Goal: Task Accomplishment & Management: Manage account settings

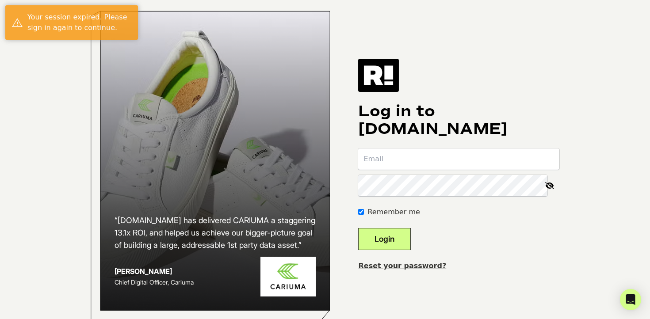
click at [421, 168] on input "email" at bounding box center [458, 158] width 201 height 21
type input "[PERSON_NAME][EMAIL_ADDRESS][DOMAIN_NAME]"
click at [411, 239] on button "Login" at bounding box center [384, 239] width 53 height 22
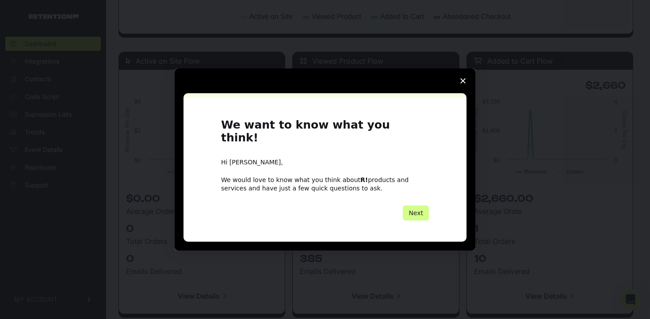
click at [460, 84] on icon "Close survey" at bounding box center [462, 80] width 5 height 5
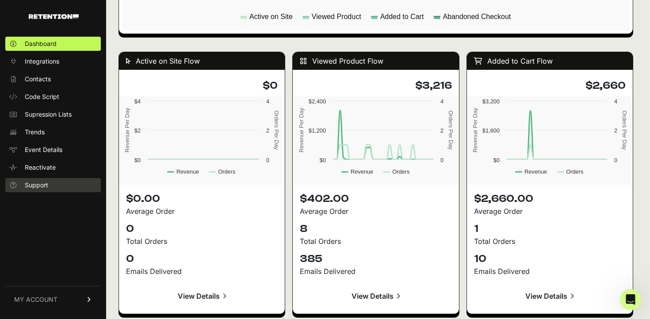
click at [42, 191] on link "Support" at bounding box center [52, 185] width 95 height 14
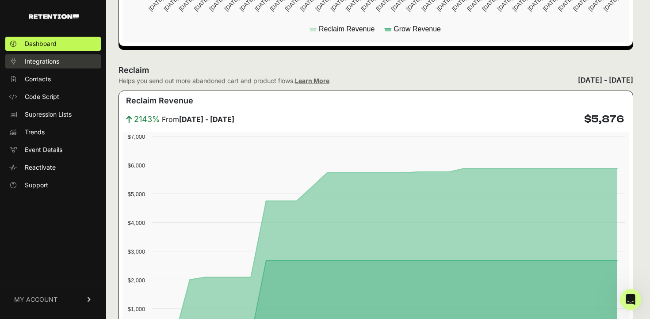
scroll to position [406, 0]
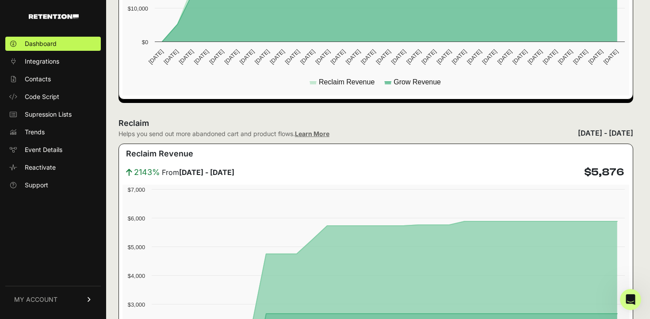
click at [64, 17] on img at bounding box center [54, 16] width 50 height 5
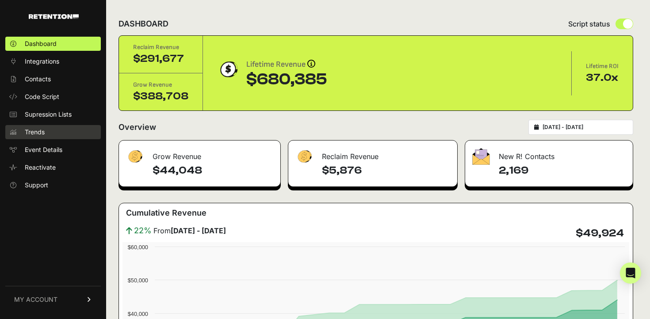
click at [44, 129] on span "Trends" at bounding box center [35, 132] width 20 height 9
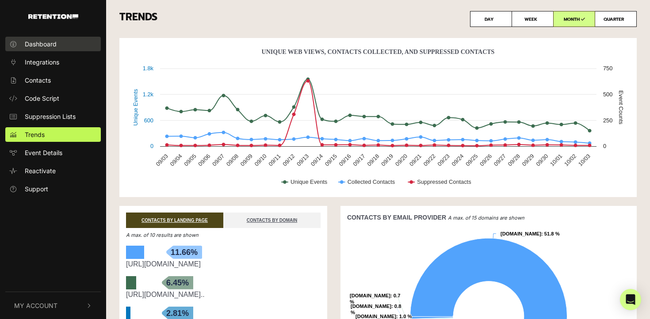
click at [48, 49] on link "Dashboard" at bounding box center [52, 44] width 95 height 15
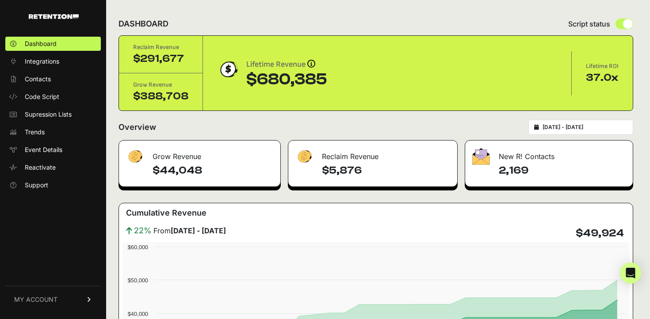
click at [58, 300] on link "MY ACCOUNT" at bounding box center [52, 299] width 95 height 27
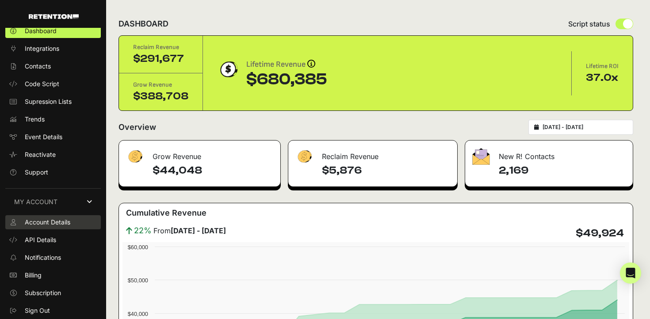
scroll to position [12, 0]
click at [59, 223] on span "Account Details" at bounding box center [48, 222] width 46 height 9
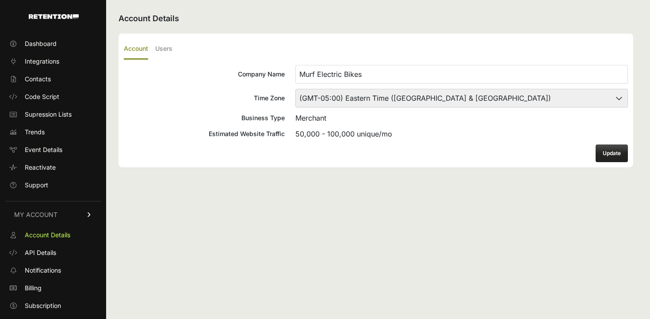
scroll to position [12, 0]
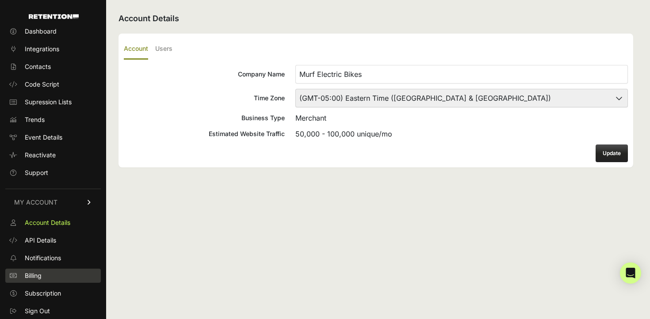
click at [54, 273] on link "Billing" at bounding box center [52, 276] width 95 height 14
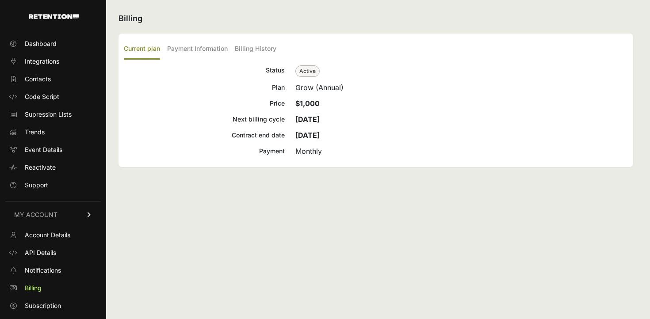
scroll to position [12, 0]
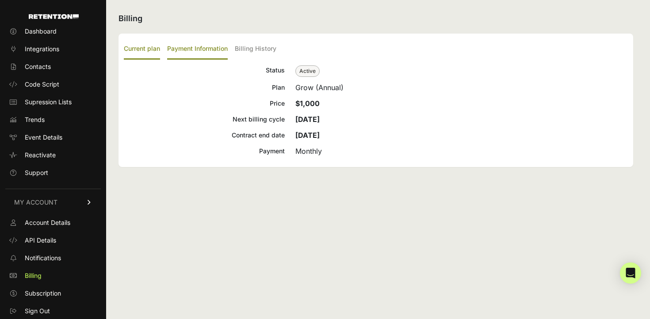
click at [220, 51] on label "Payment Information" at bounding box center [197, 49] width 61 height 21
click at [0, 0] on input "Payment Information" at bounding box center [0, 0] width 0 height 0
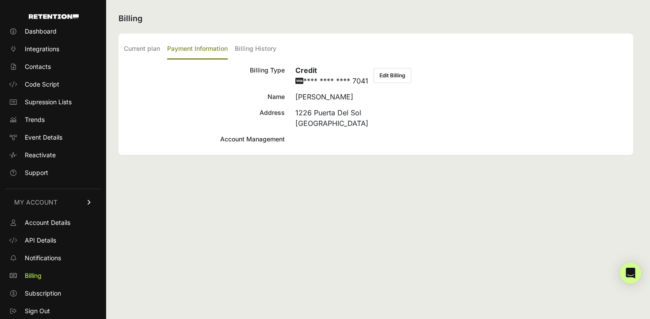
click at [240, 140] on div "Account Management" at bounding box center [204, 139] width 161 height 11
click at [259, 56] on label "Billing History" at bounding box center [256, 49] width 42 height 21
click at [0, 0] on input "Billing History" at bounding box center [0, 0] width 0 height 0
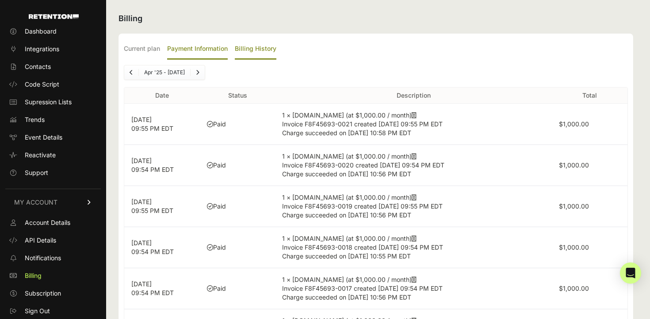
click at [205, 56] on label "Payment Information" at bounding box center [197, 49] width 61 height 21
click at [0, 0] on input "Payment Information" at bounding box center [0, 0] width 0 height 0
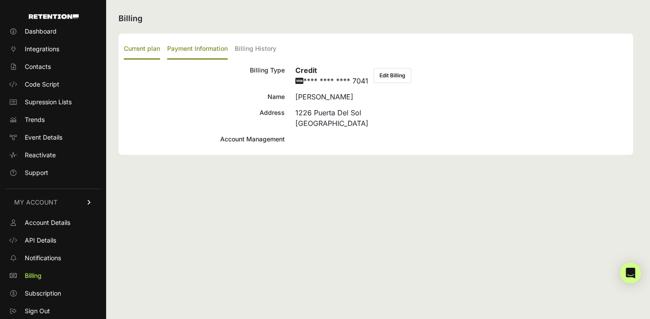
click at [150, 51] on label "Current plan" at bounding box center [142, 49] width 36 height 21
click at [0, 0] on input "Current plan" at bounding box center [0, 0] width 0 height 0
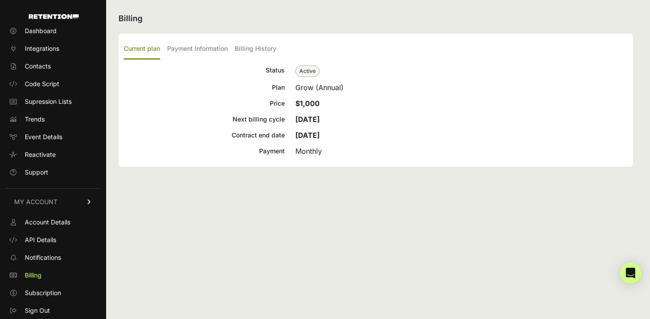
scroll to position [12, 0]
click at [42, 292] on span "Subscription" at bounding box center [43, 293] width 36 height 9
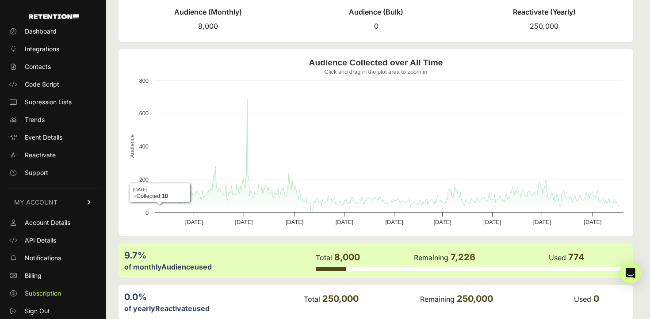
scroll to position [93, 0]
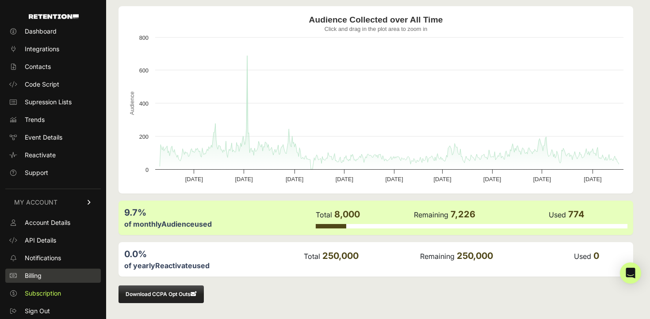
click at [46, 280] on link "Billing" at bounding box center [52, 276] width 95 height 14
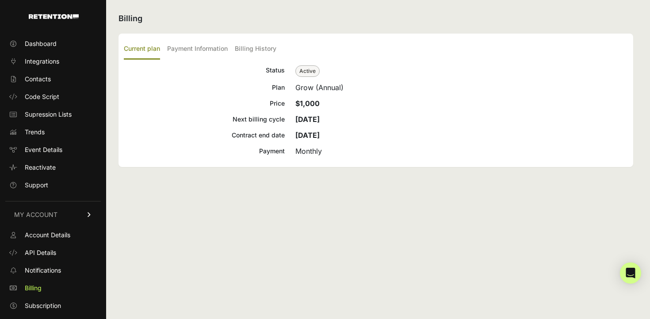
scroll to position [12, 0]
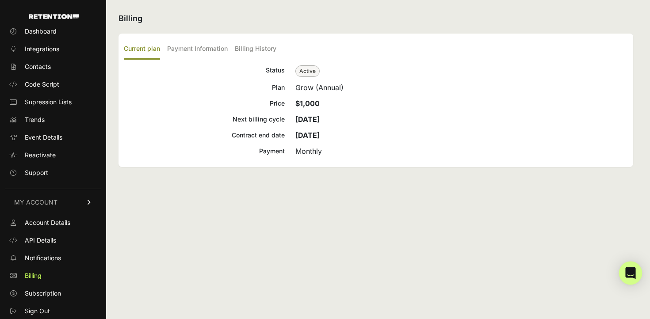
click at [635, 266] on div "Open Intercom Messenger" at bounding box center [630, 273] width 23 height 23
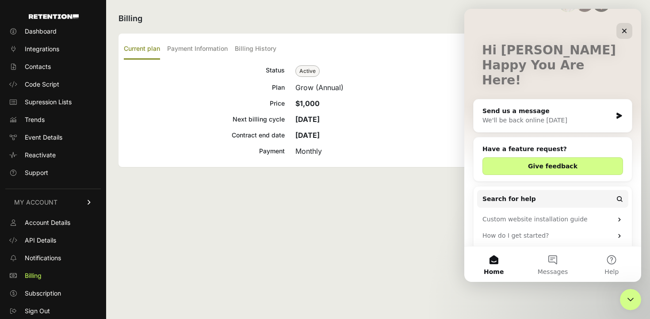
scroll to position [53, 0]
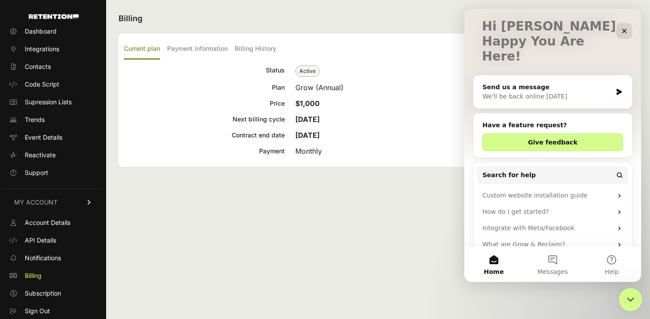
click at [627, 294] on icon "Close Intercom Messenger" at bounding box center [629, 298] width 11 height 11
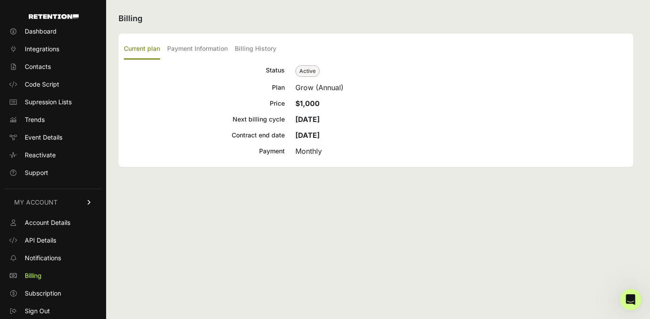
scroll to position [0, 0]
